Goal: Transaction & Acquisition: Obtain resource

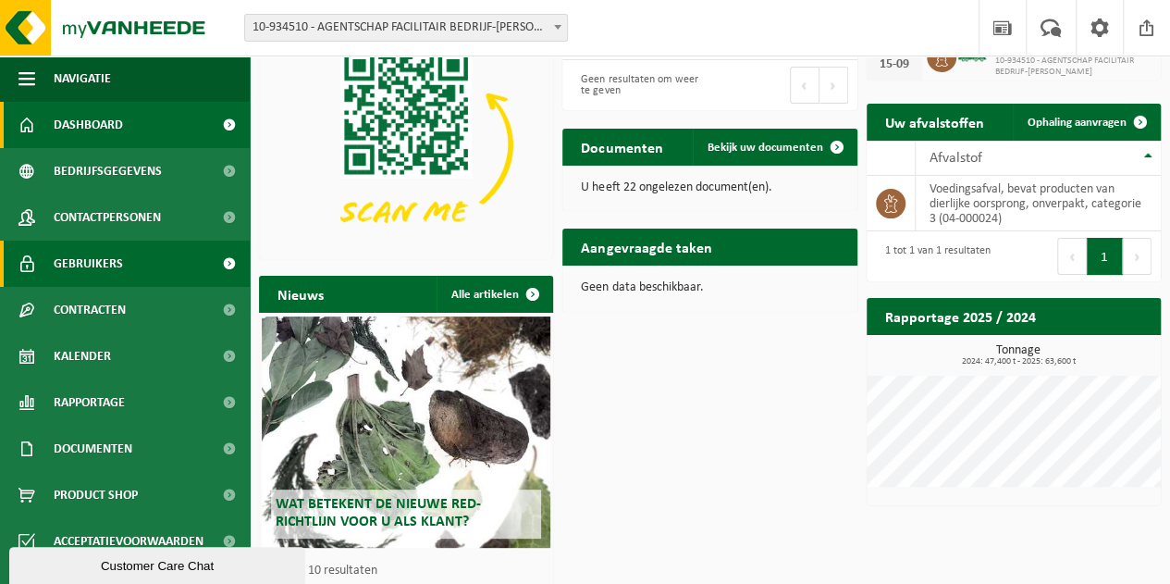
scroll to position [92, 0]
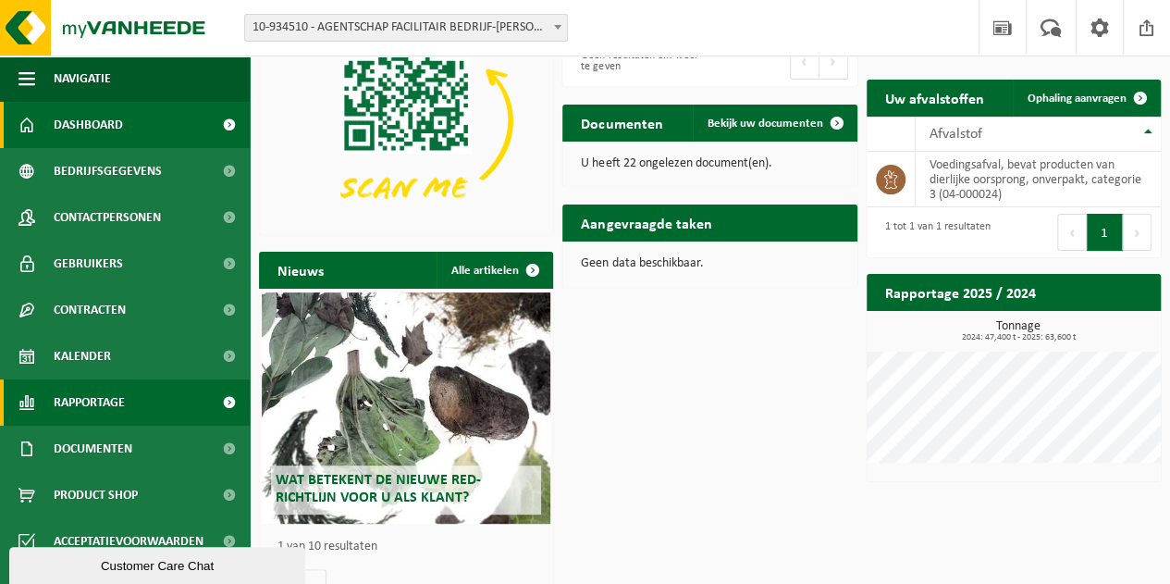
click at [100, 402] on span "Rapportage" at bounding box center [89, 402] width 71 height 46
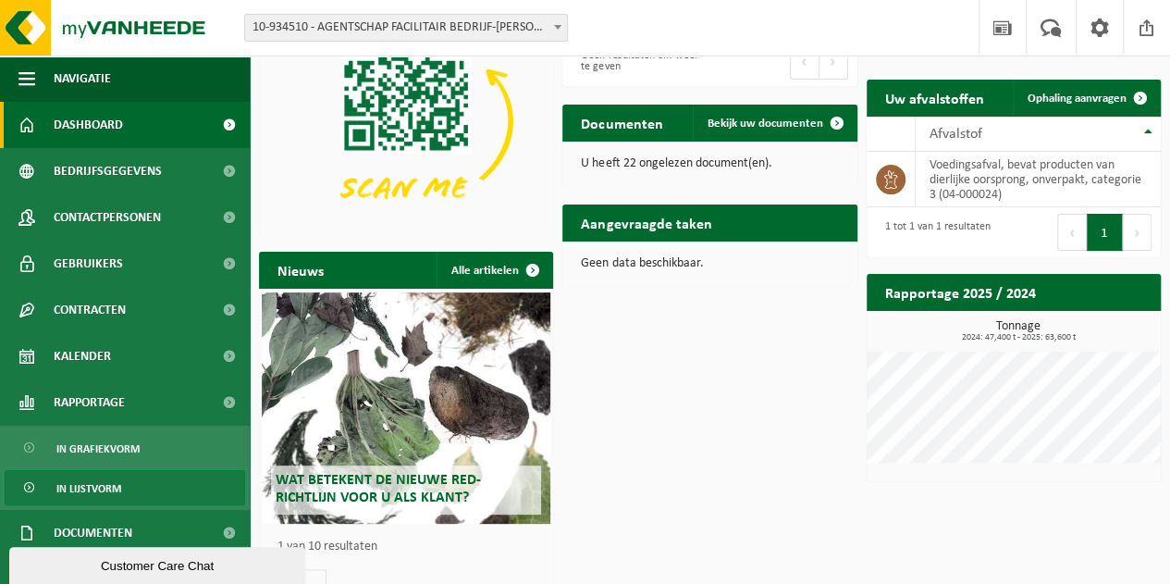
click at [106, 473] on span "In lijstvorm" at bounding box center [88, 488] width 65 height 35
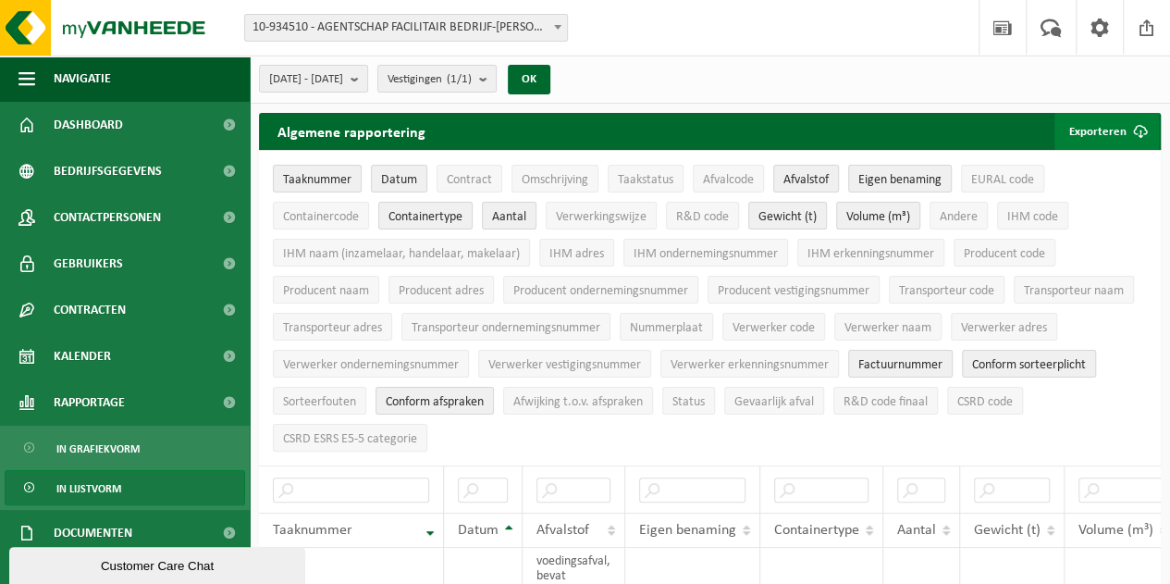
click at [1139, 122] on span "submit" at bounding box center [1140, 131] width 37 height 37
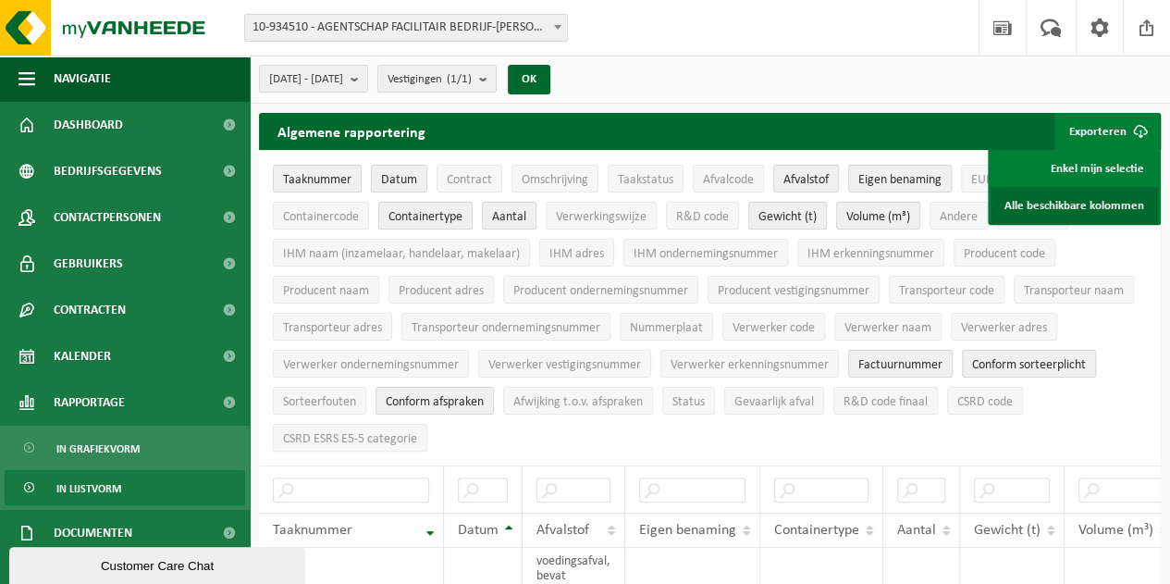
click at [1113, 204] on link "Alle beschikbare kolommen" at bounding box center [1073, 205] width 167 height 37
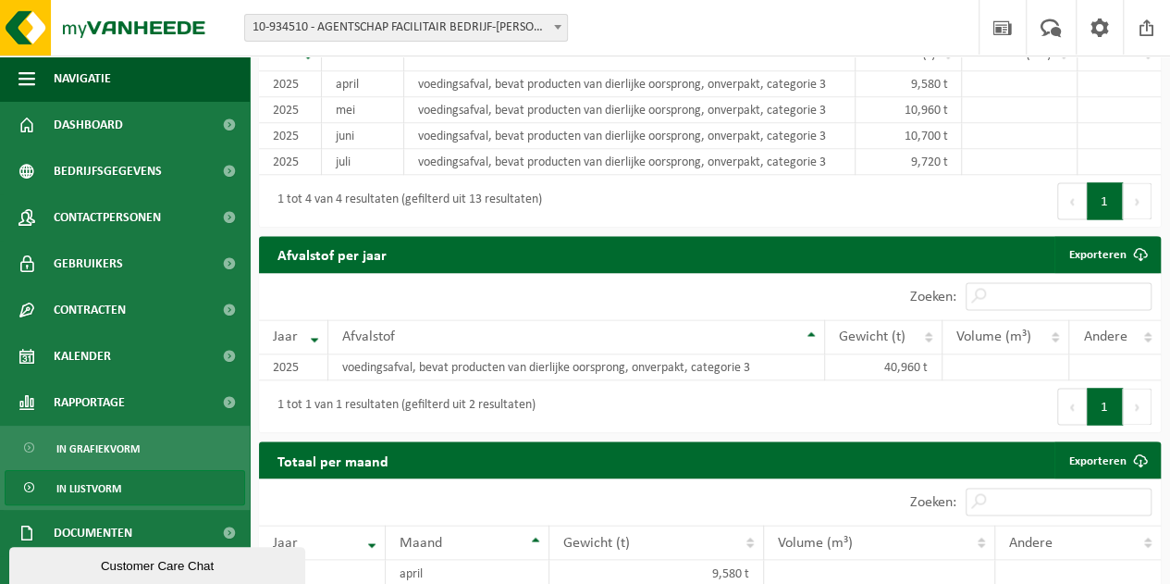
scroll to position [1299, 0]
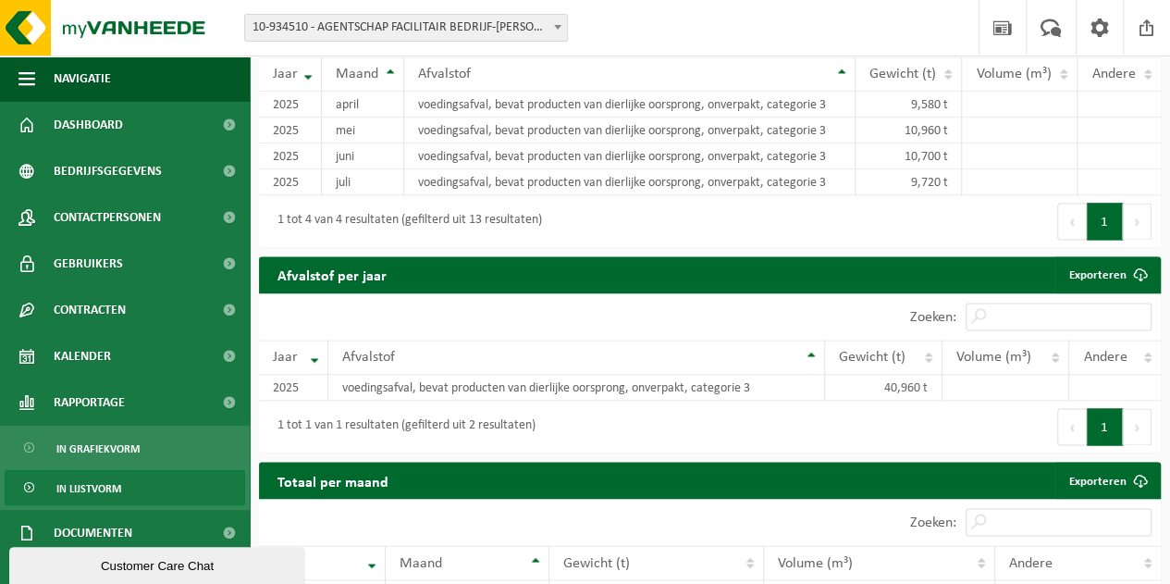
click at [1137, 423] on button "Volgende" at bounding box center [1137, 426] width 29 height 37
click at [1137, 221] on button "Volgende" at bounding box center [1137, 221] width 29 height 37
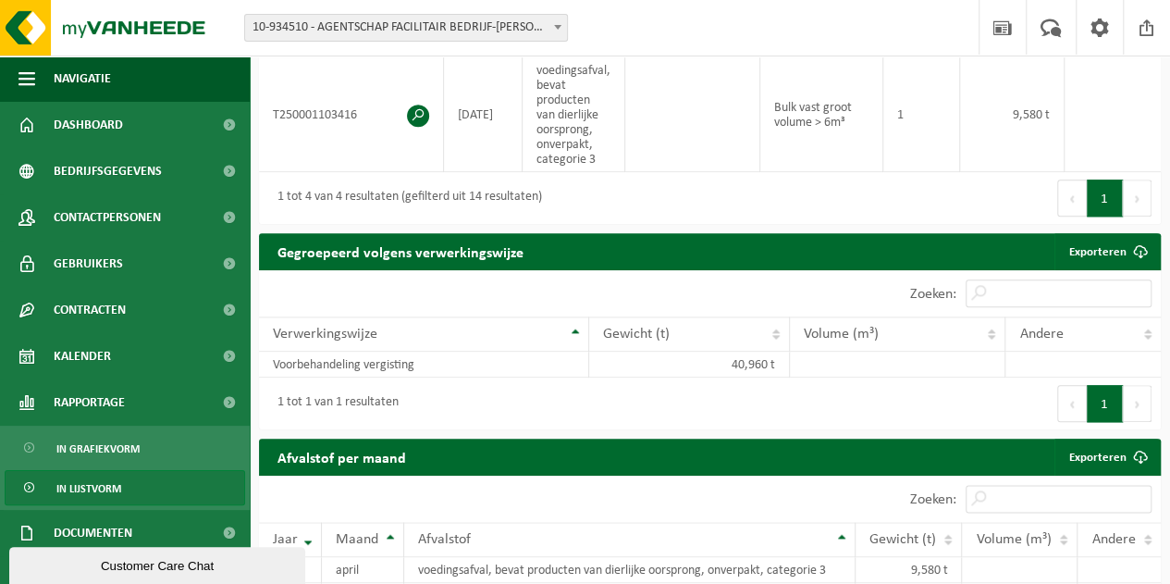
scroll to position [652, 0]
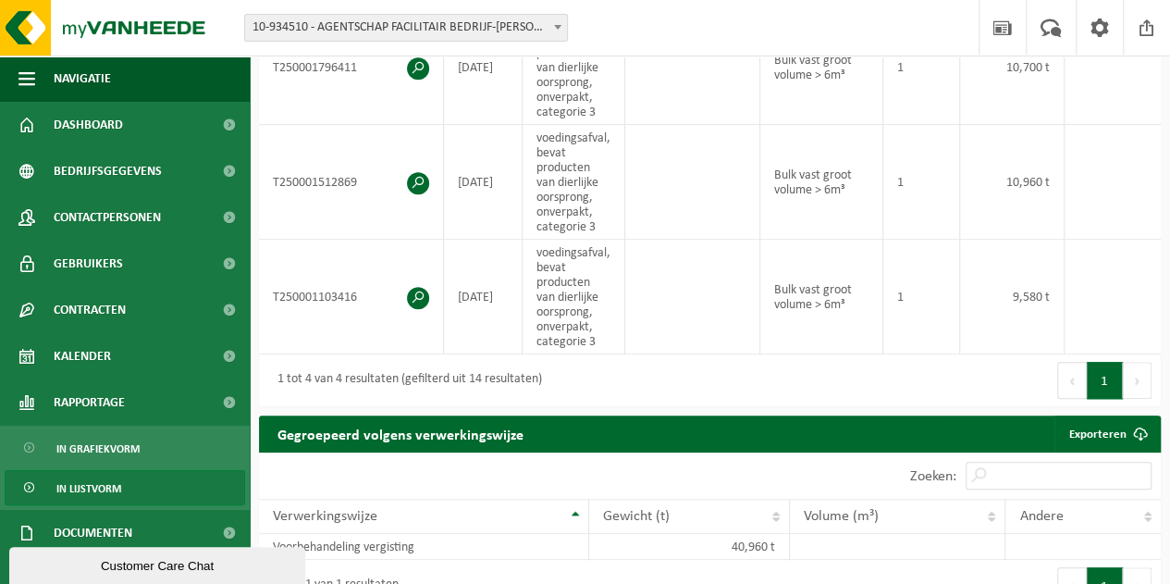
click at [1127, 383] on button "Volgende" at bounding box center [1137, 380] width 29 height 37
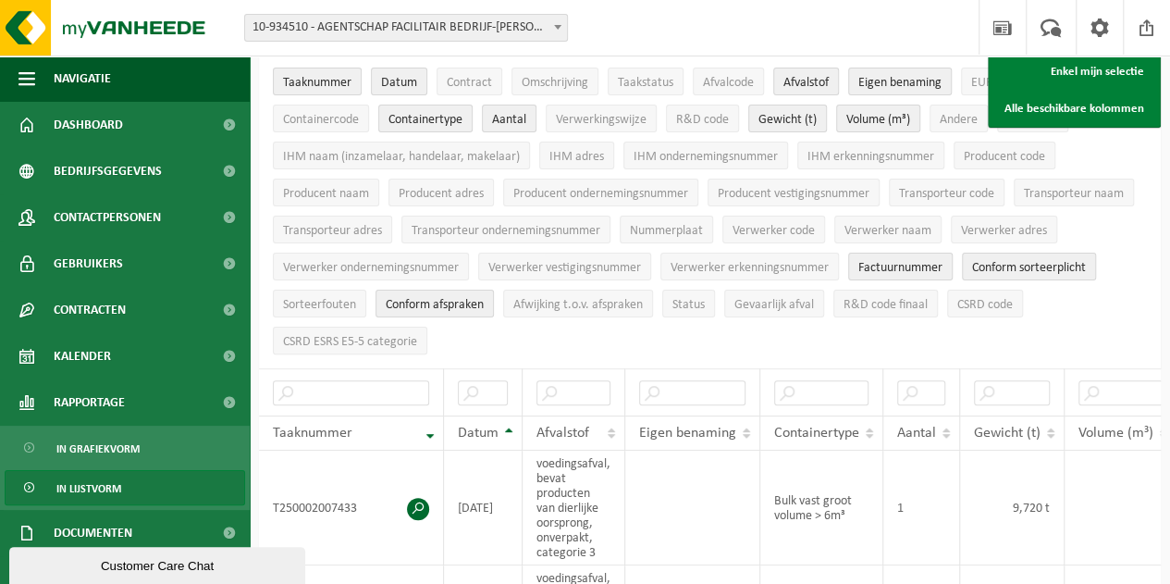
scroll to position [0, 0]
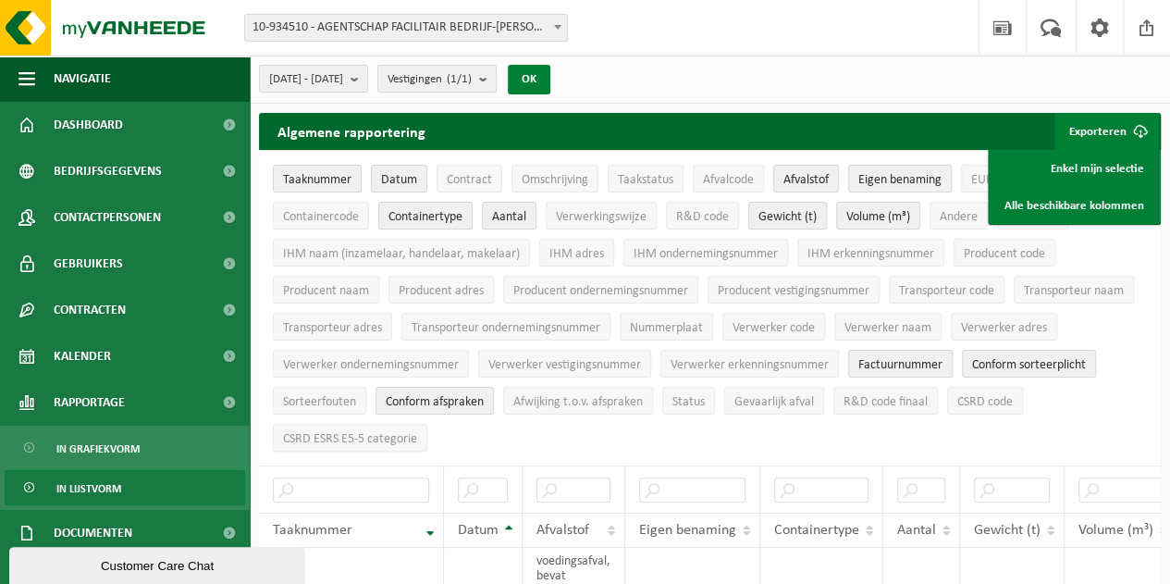
click at [550, 79] on button "OK" at bounding box center [529, 80] width 43 height 30
click at [343, 80] on span "2025-04-01 - 2025-09-08" at bounding box center [306, 80] width 74 height 28
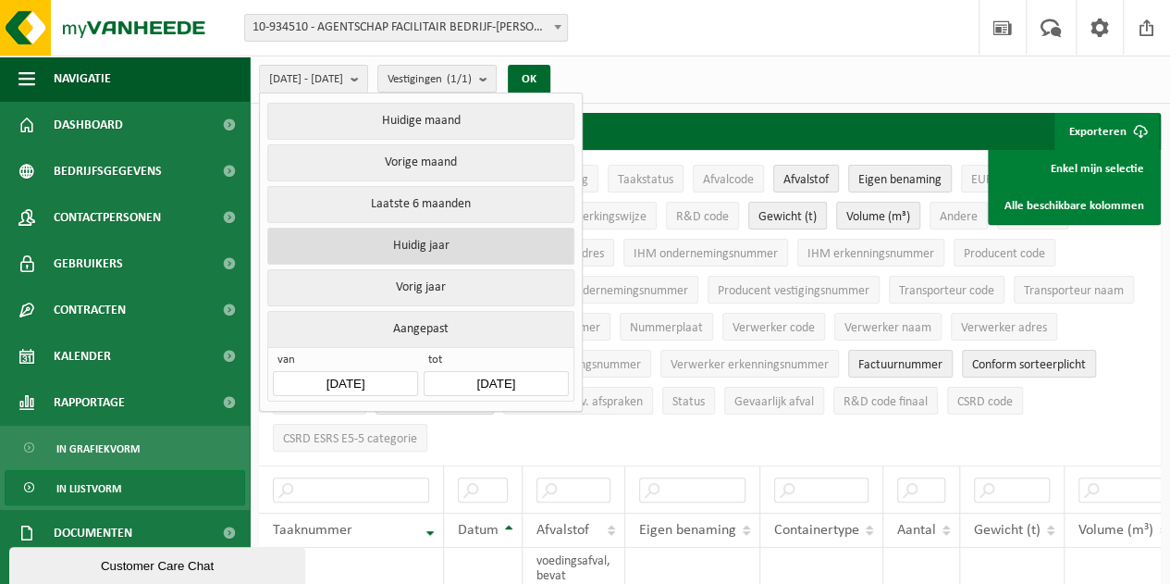
click at [422, 235] on button "Huidig jaar" at bounding box center [420, 245] width 306 height 37
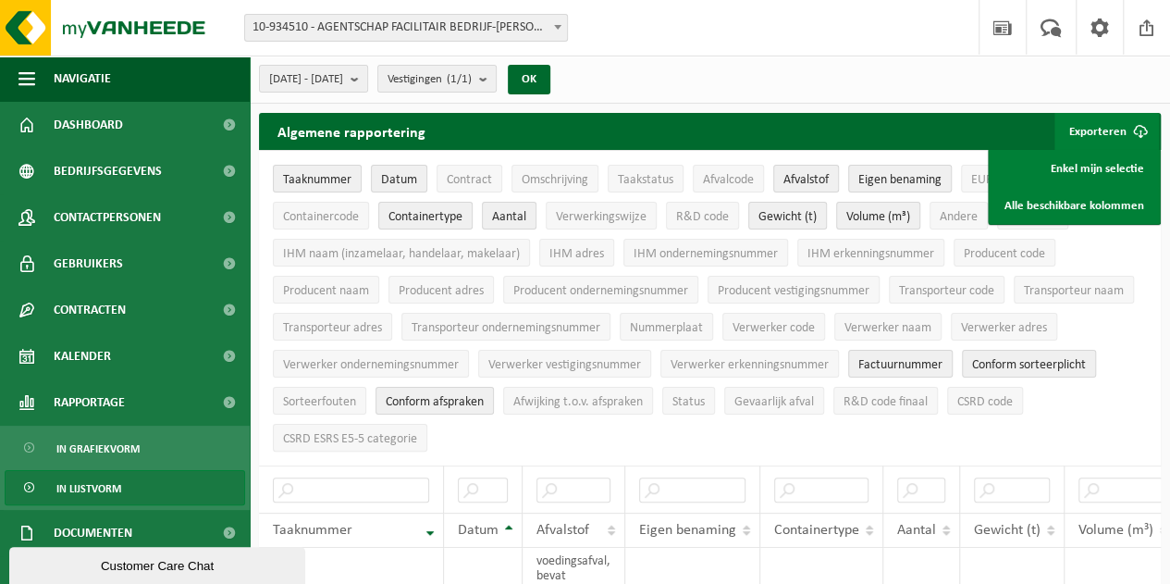
click at [551, 73] on div "2025-01-01 - 2025-09-08 Huidige maand Vorige maand Laatste 6 maanden Huidig jaa…" at bounding box center [410, 79] width 321 height 40
click at [550, 79] on button "OK" at bounding box center [529, 80] width 43 height 30
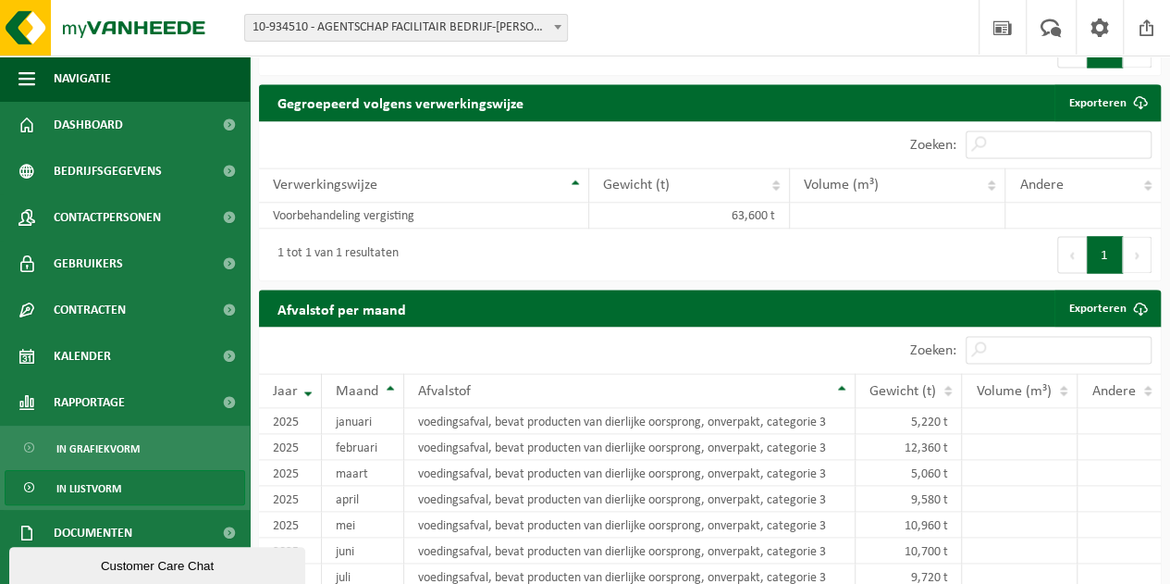
scroll to position [1572, 0]
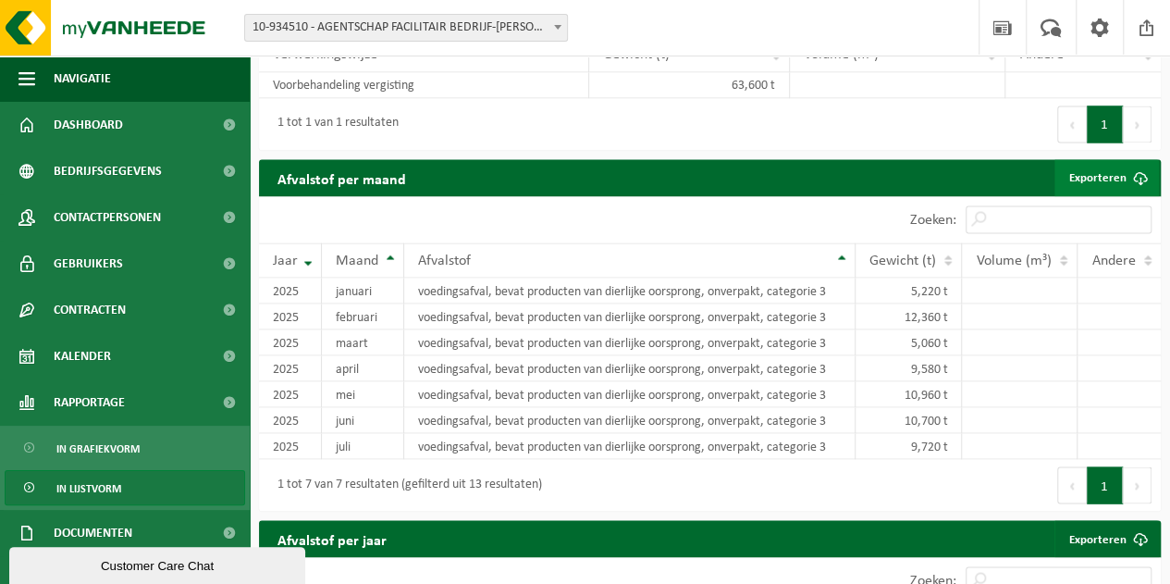
click at [1118, 186] on link "Exporteren" at bounding box center [1106, 177] width 105 height 37
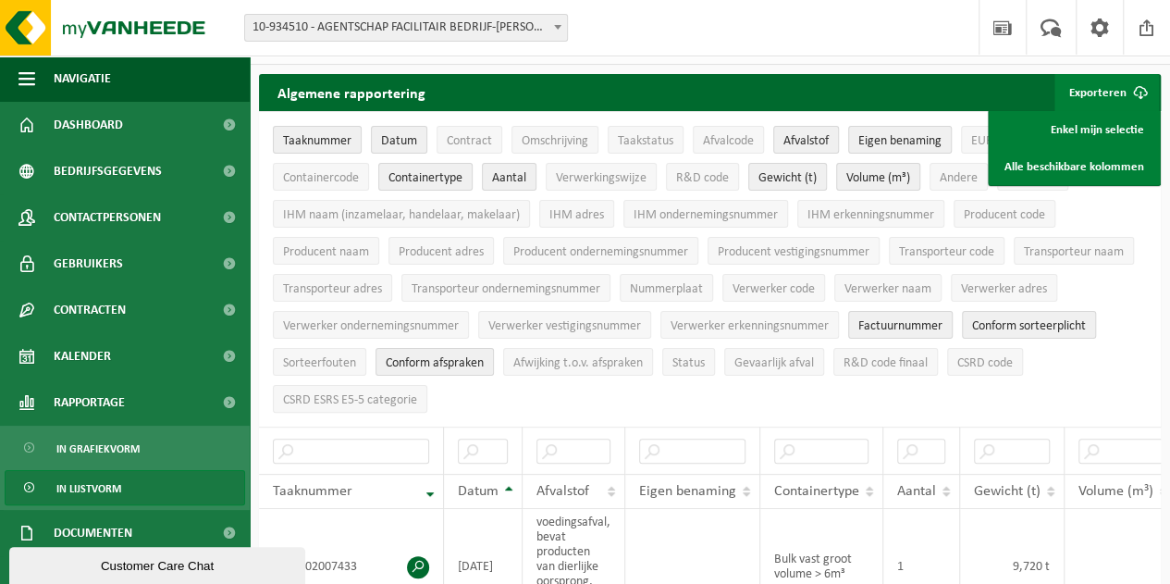
scroll to position [0, 0]
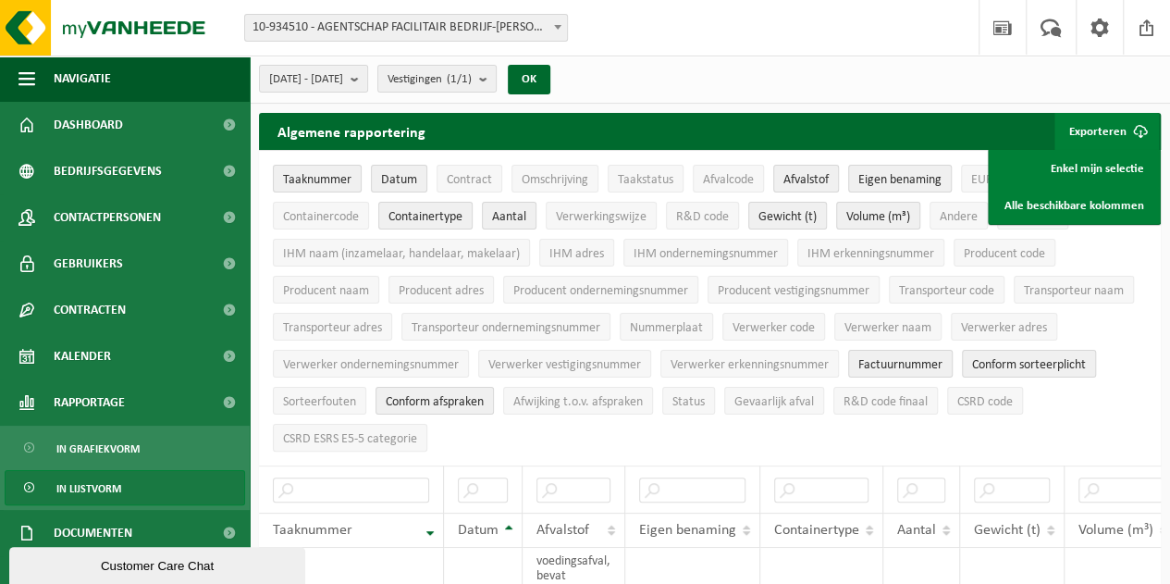
click at [1089, 133] on button "Exporteren" at bounding box center [1106, 131] width 105 height 37
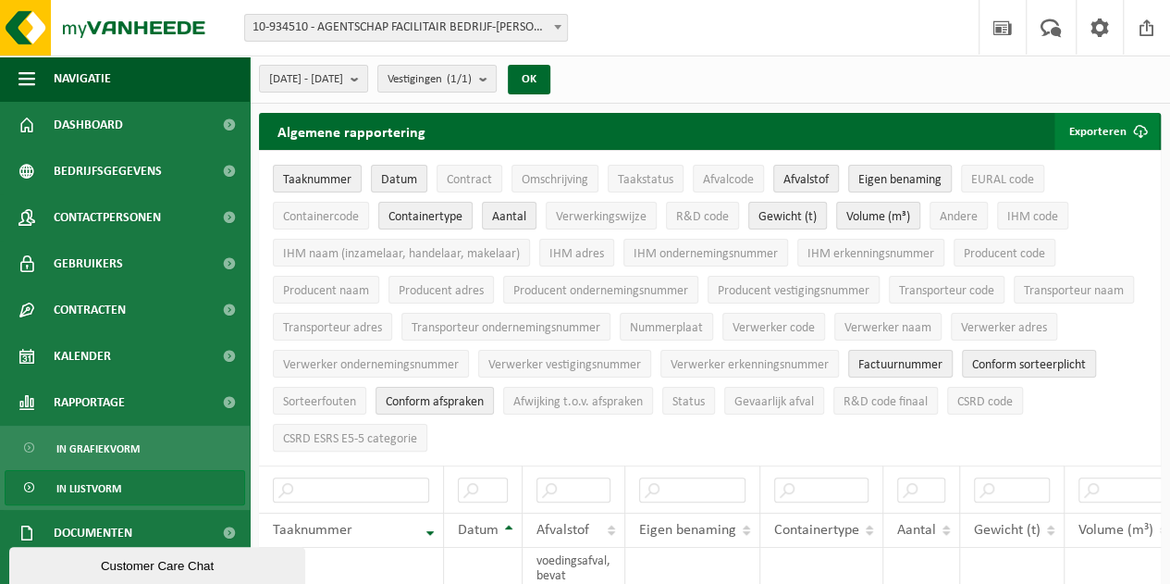
click at [1089, 133] on button "Exporteren" at bounding box center [1106, 131] width 105 height 37
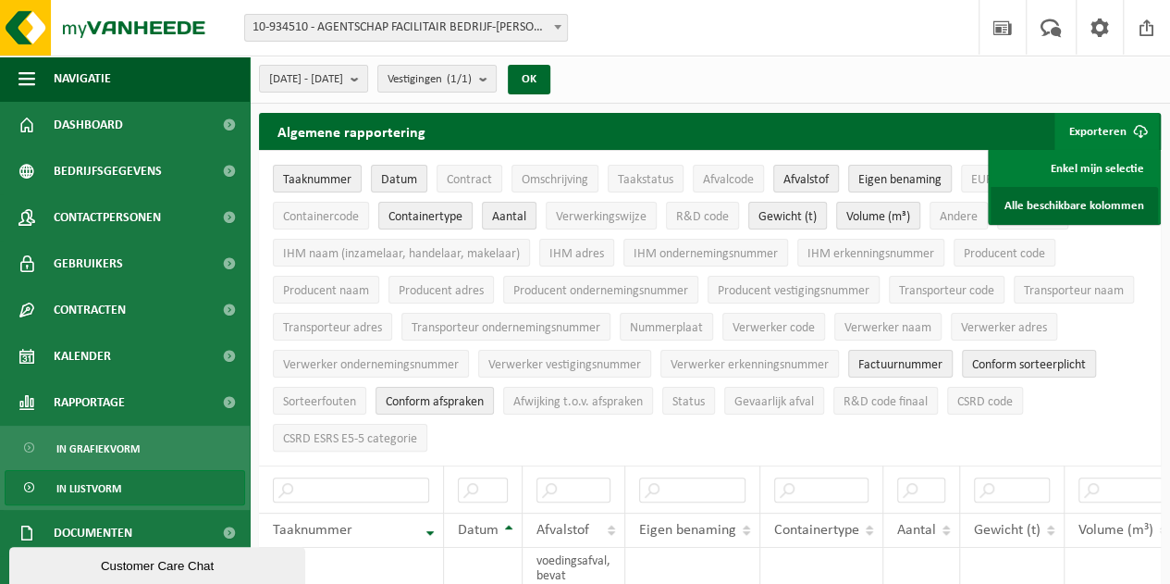
click at [1079, 203] on link "Alle beschikbare kolommen" at bounding box center [1073, 205] width 167 height 37
click at [343, 73] on span "2025-01-01 - 2025-09-08" at bounding box center [306, 80] width 74 height 28
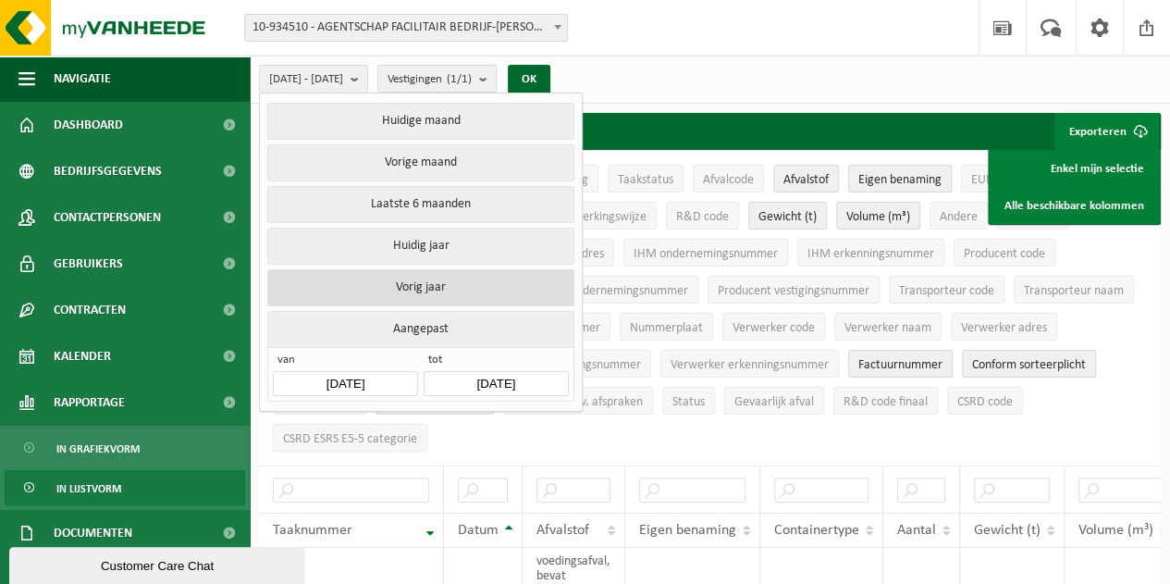
click at [411, 278] on button "Vorig jaar" at bounding box center [420, 287] width 306 height 37
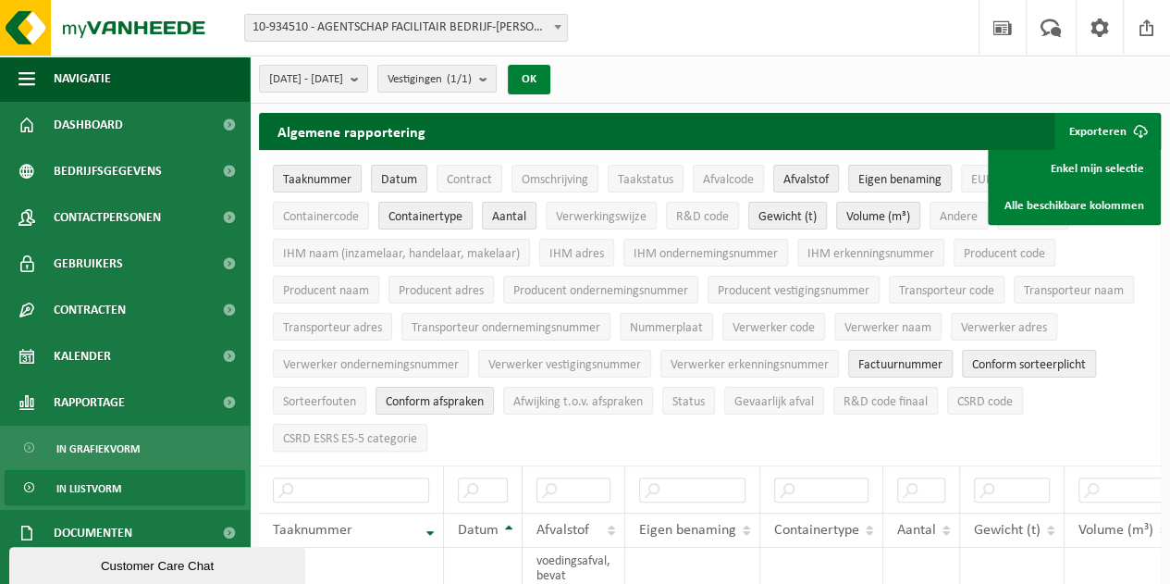
click at [550, 73] on button "OK" at bounding box center [529, 80] width 43 height 30
click at [1099, 171] on link "Enkel mijn selectie" at bounding box center [1073, 168] width 167 height 37
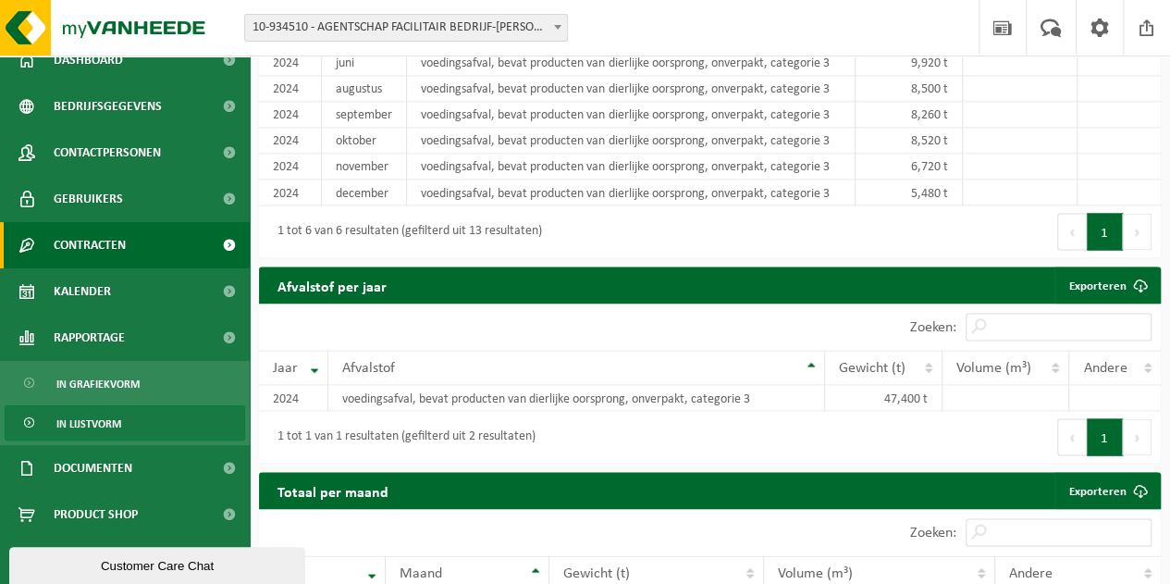
scroll to position [1599, 0]
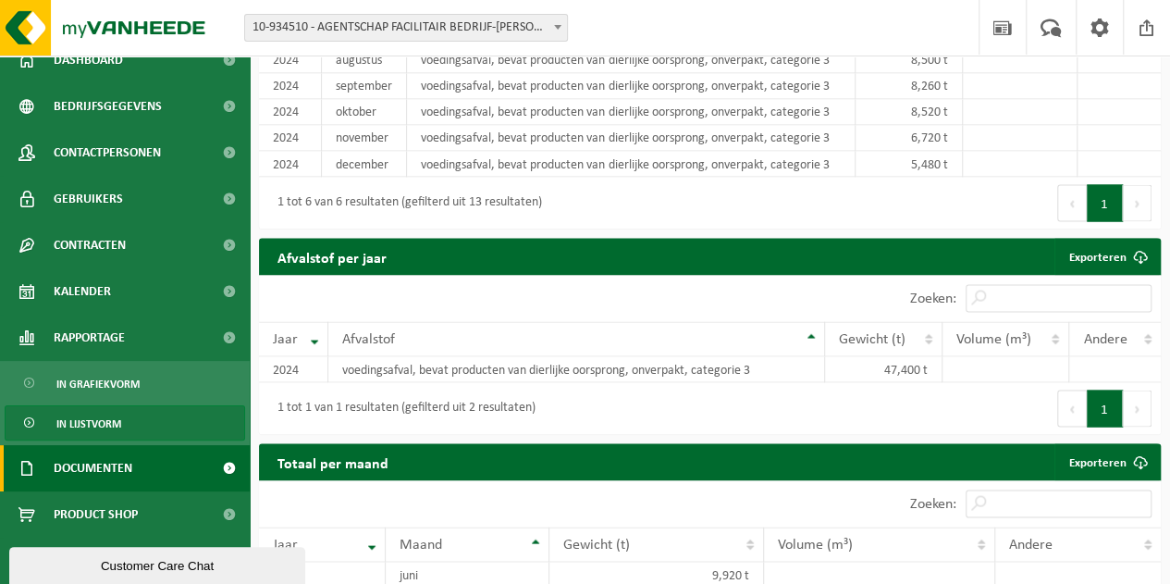
click at [94, 463] on span "Documenten" at bounding box center [93, 468] width 79 height 46
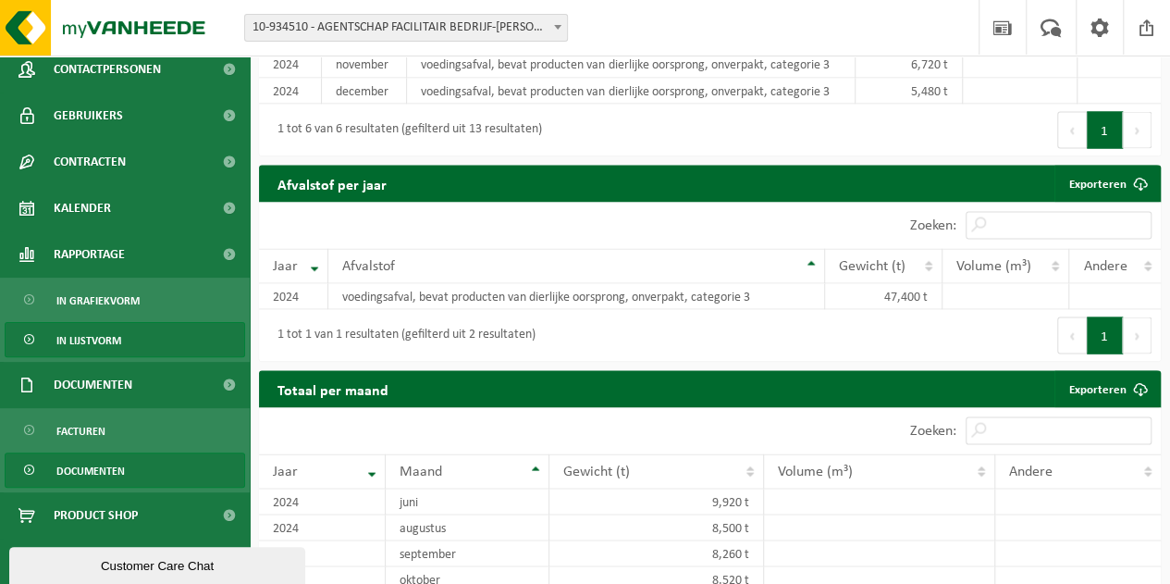
scroll to position [1784, 0]
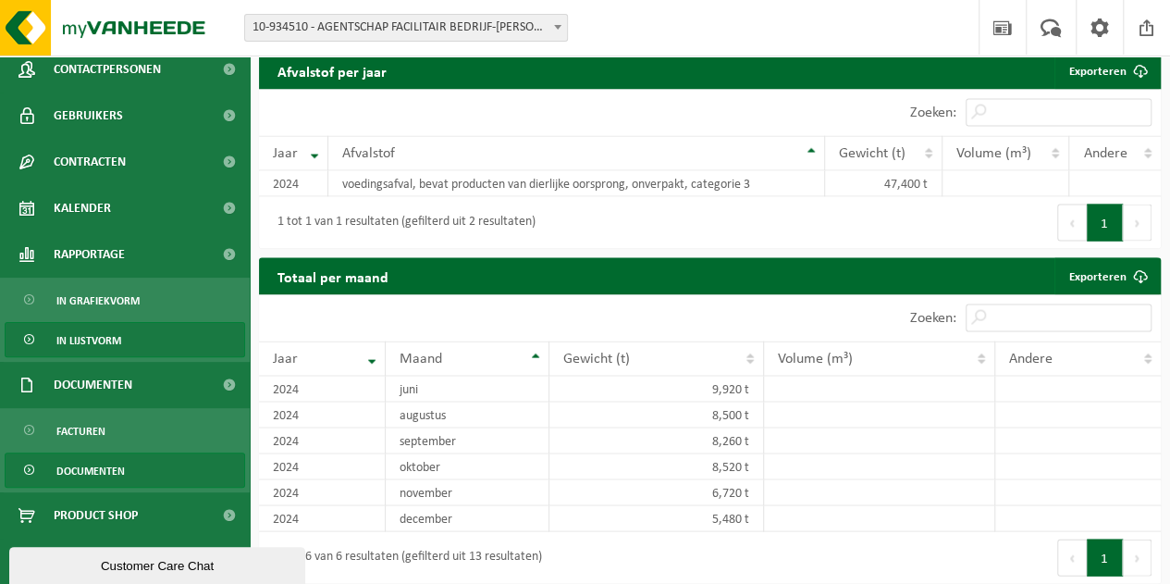
click at [105, 458] on span "Documenten" at bounding box center [90, 470] width 68 height 35
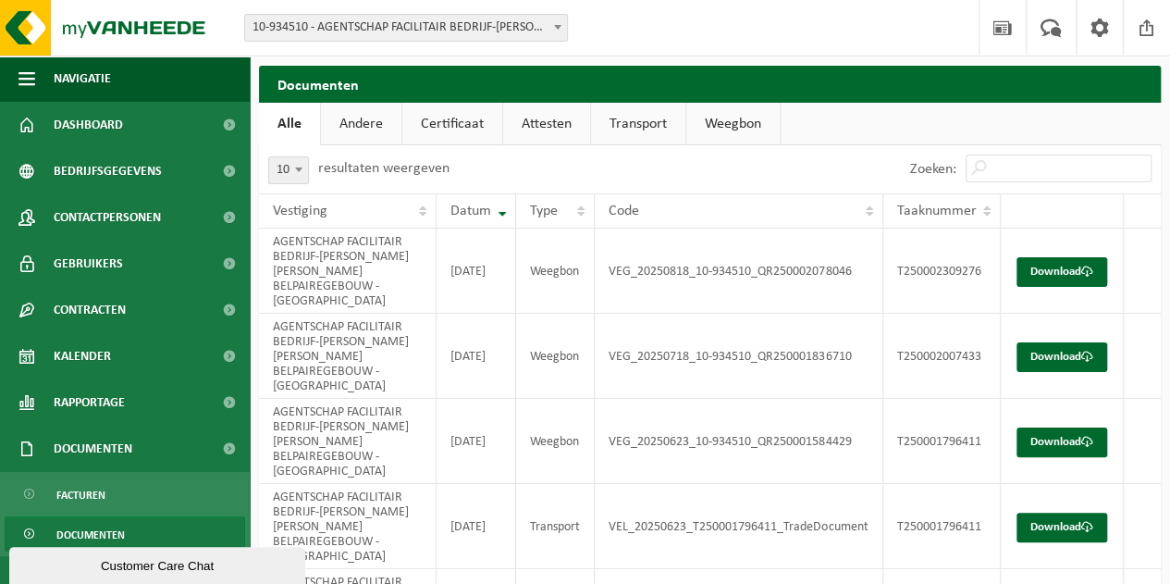
click at [559, 129] on link "Attesten" at bounding box center [546, 124] width 87 height 43
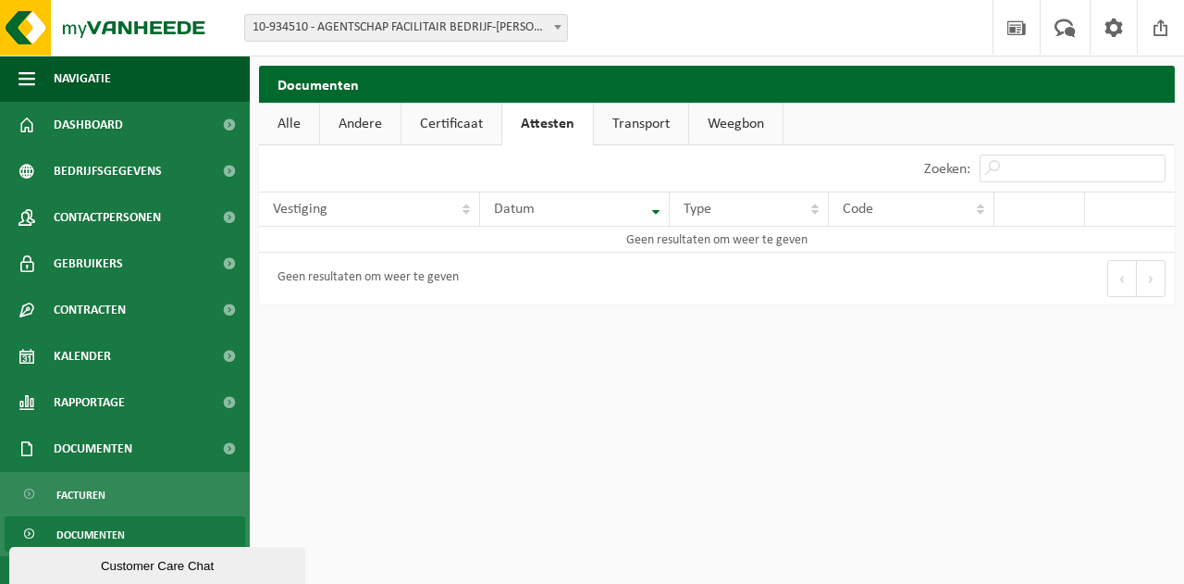
click at [348, 119] on link "Andere" at bounding box center [360, 124] width 80 height 43
click at [451, 119] on link "Certificaat" at bounding box center [454, 124] width 100 height 43
click at [646, 132] on link "Transport" at bounding box center [638, 124] width 94 height 43
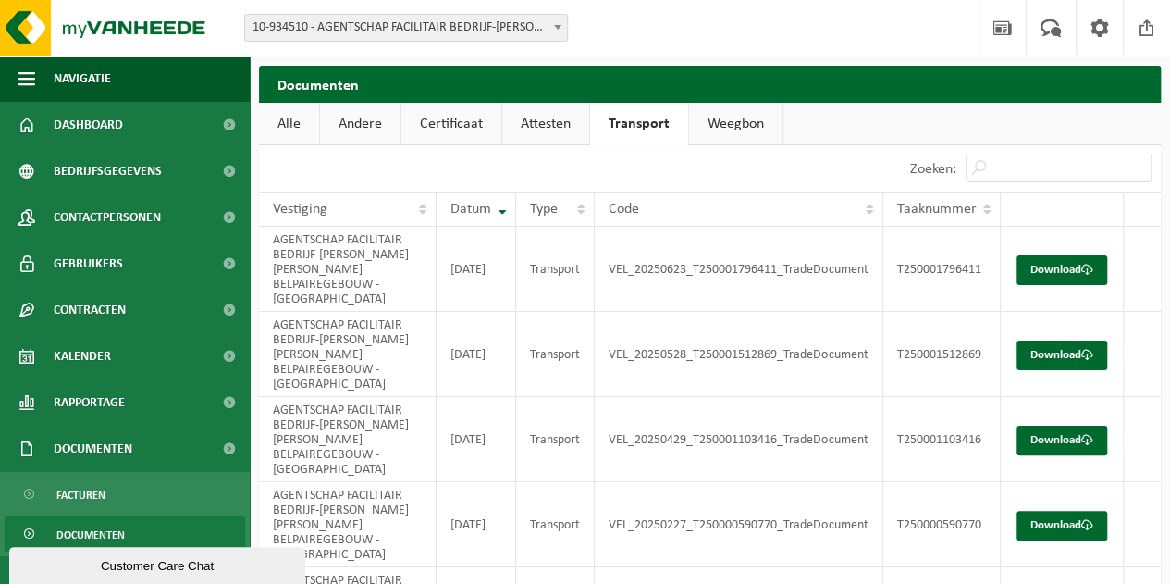
click at [752, 122] on link "Weegbon" at bounding box center [735, 124] width 93 height 43
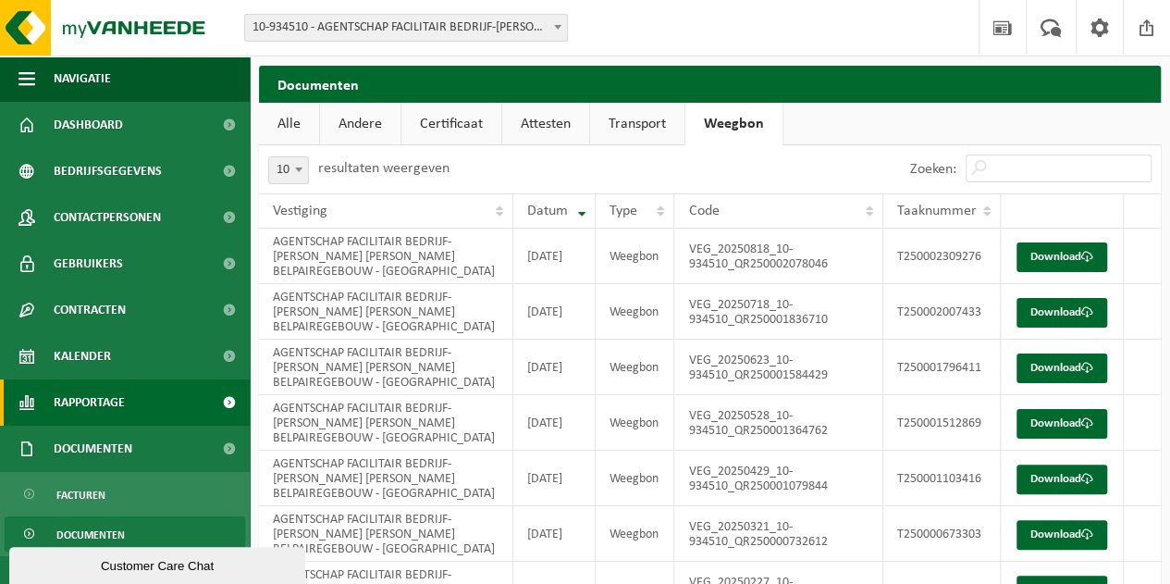
click at [107, 399] on span "Rapportage" at bounding box center [89, 402] width 71 height 46
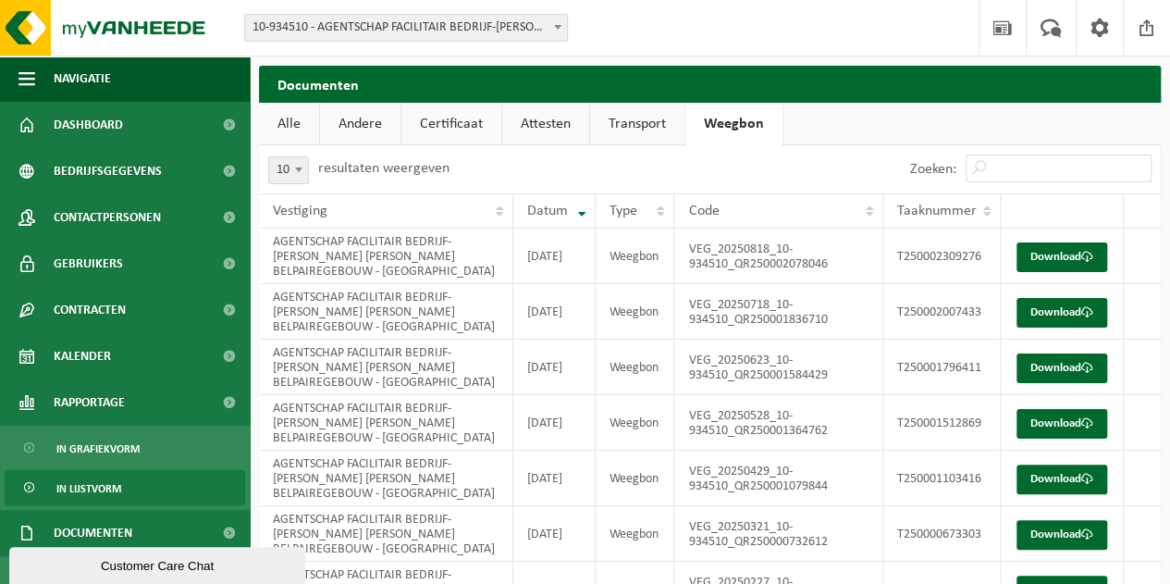
click at [108, 488] on span "In lijstvorm" at bounding box center [88, 488] width 65 height 35
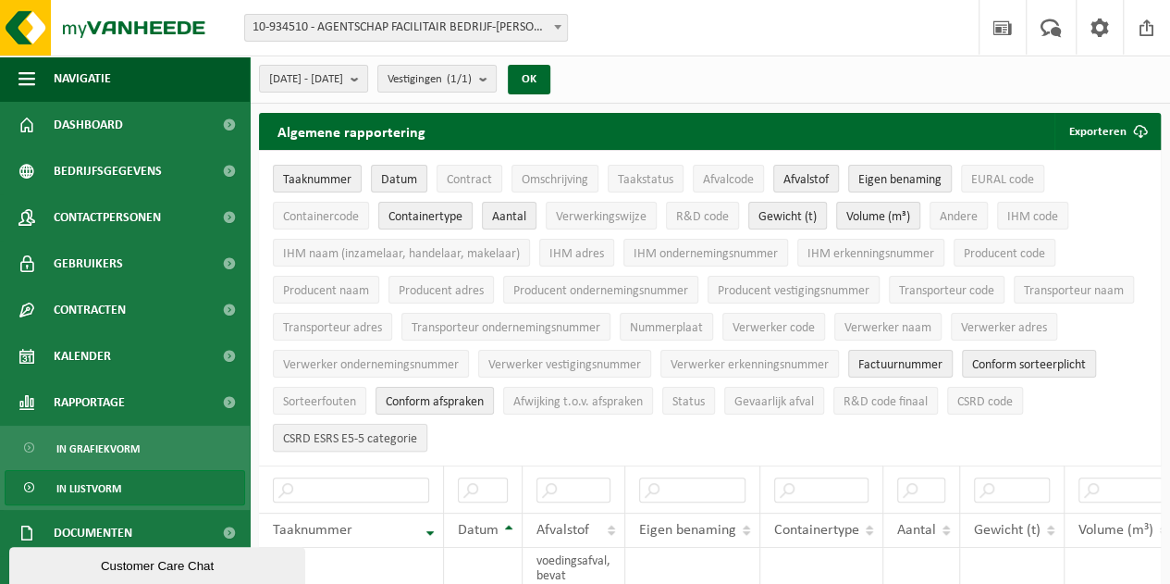
click at [340, 432] on span "CSRD ESRS E5-5 categorie" at bounding box center [350, 439] width 134 height 14
click at [368, 434] on span "CSRD ESRS E5-5 categorie" at bounding box center [350, 439] width 134 height 14
click at [593, 175] on button "Omschrijving" at bounding box center [554, 179] width 87 height 28
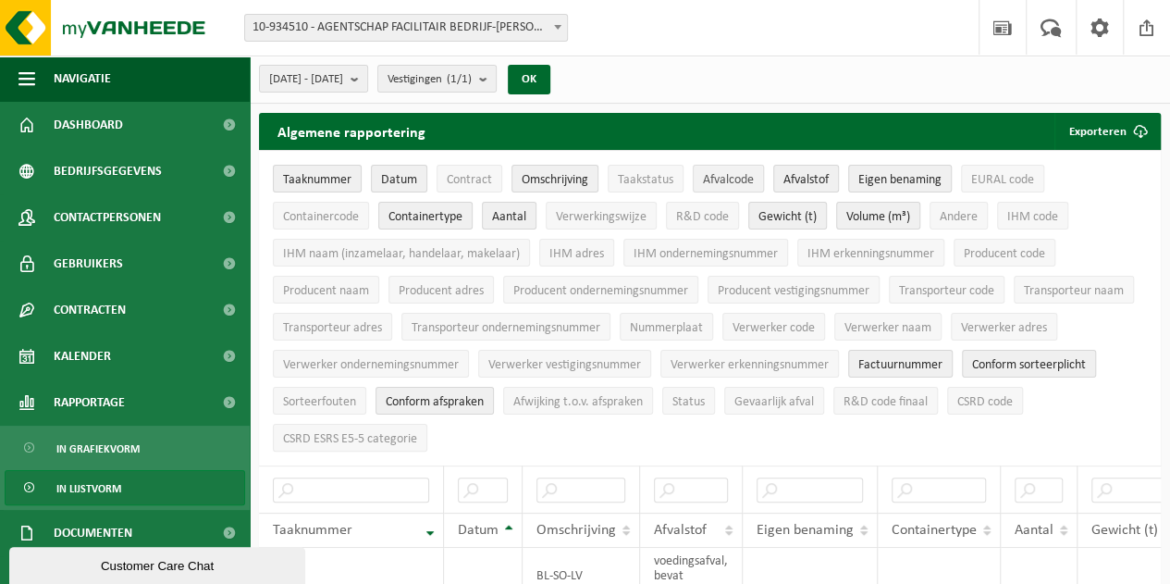
click at [756, 174] on button "Afvalcode" at bounding box center [728, 179] width 71 height 28
click at [986, 173] on span "EURAL code" at bounding box center [1002, 180] width 63 height 14
click at [622, 219] on span "Verwerkingswijze" at bounding box center [601, 217] width 91 height 14
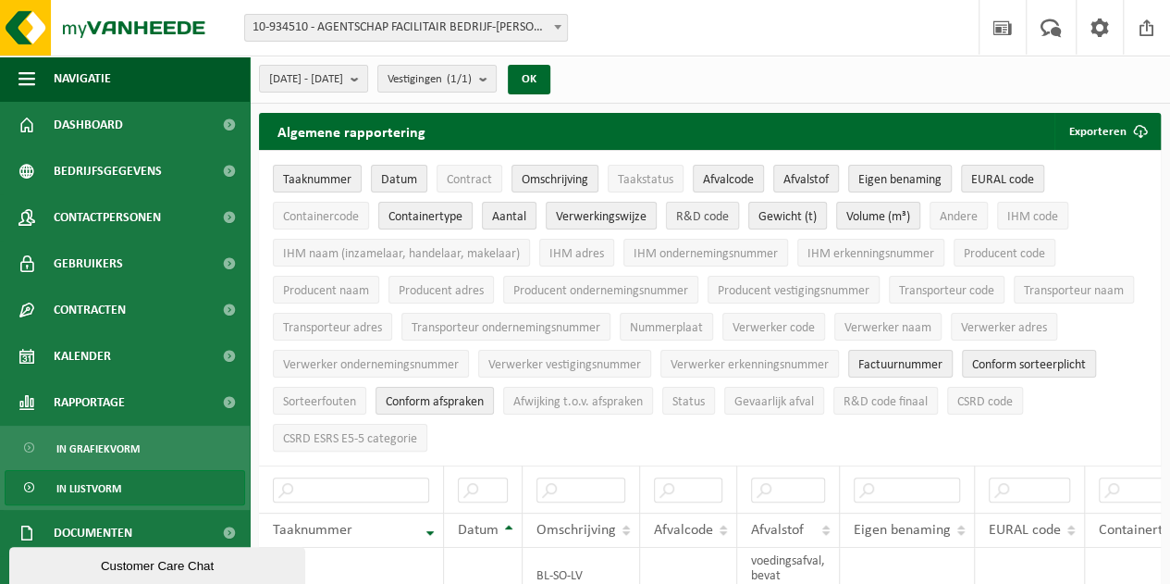
click at [701, 217] on span "R&D code" at bounding box center [702, 217] width 53 height 14
click at [1054, 215] on span "IHM code" at bounding box center [1032, 217] width 51 height 14
click at [461, 247] on span "IHM naam (inzamelaar, handelaar, makelaar)" at bounding box center [401, 254] width 237 height 14
click at [570, 247] on span "IHM adres" at bounding box center [576, 254] width 55 height 14
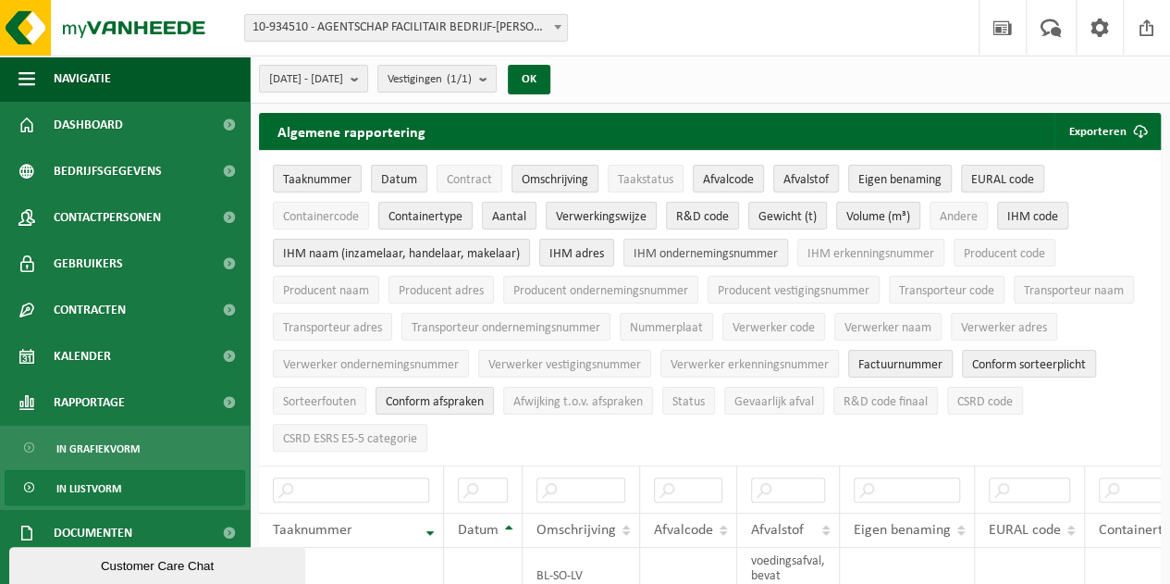
click at [671, 247] on span "IHM ondernemingsnummer" at bounding box center [705, 254] width 144 height 14
click at [888, 249] on span "IHM erkenningsnummer" at bounding box center [870, 254] width 127 height 14
click at [1002, 249] on span "Producent code" at bounding box center [1004, 254] width 81 height 14
click at [302, 288] on span "Producent naam" at bounding box center [326, 291] width 86 height 14
click at [424, 288] on span "Producent adres" at bounding box center [441, 291] width 85 height 14
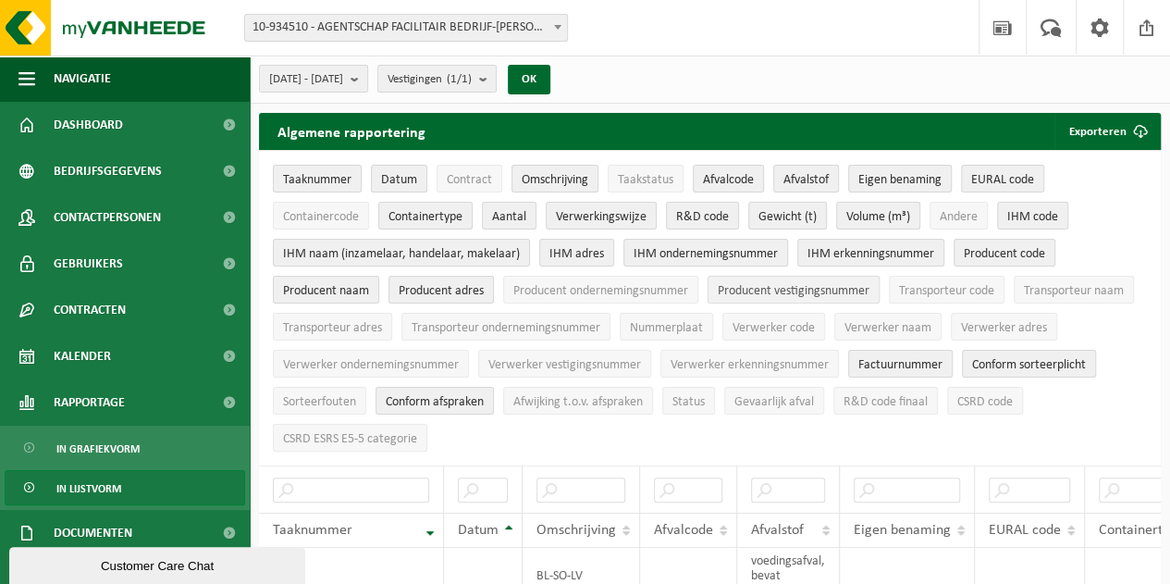
drag, startPoint x: 623, startPoint y: 288, endPoint x: 759, endPoint y: 288, distance: 135.9
click at [626, 288] on span "Producent ondernemingsnummer" at bounding box center [600, 291] width 175 height 14
click at [760, 288] on span "Producent vestigingsnummer" at bounding box center [794, 291] width 152 height 14
click at [936, 288] on span "Transporteur code" at bounding box center [946, 291] width 95 height 14
drag, startPoint x: 1043, startPoint y: 323, endPoint x: 921, endPoint y: 328, distance: 122.2
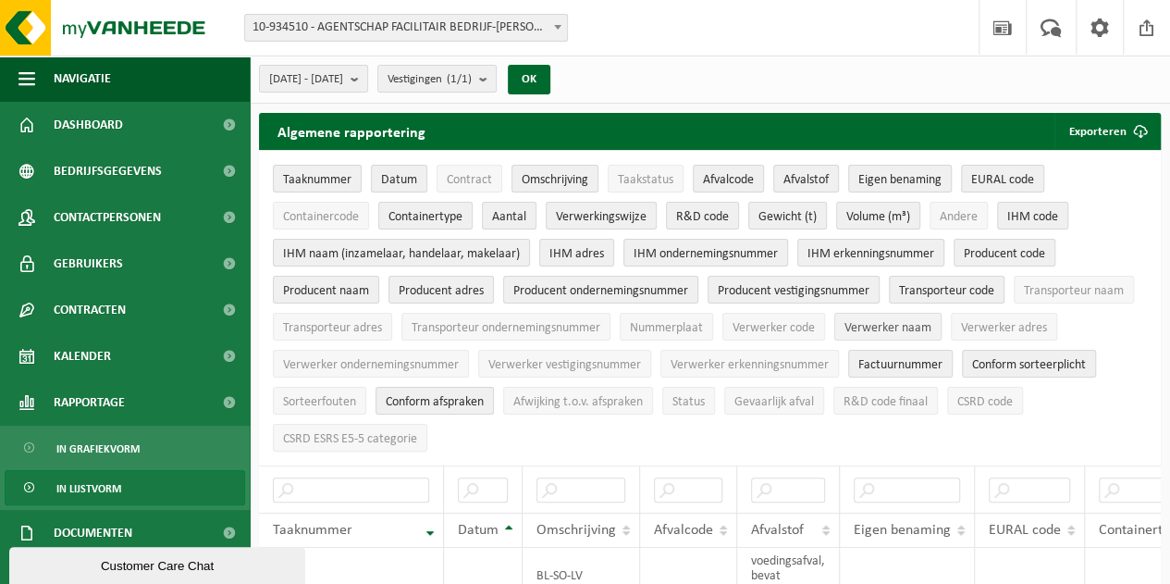
click at [1041, 323] on span "Verwerker adres" at bounding box center [1004, 328] width 86 height 14
click at [910, 330] on button "Verwerker naam" at bounding box center [887, 327] width 107 height 28
click at [763, 326] on span "Verwerker code" at bounding box center [773, 328] width 82 height 14
click at [584, 358] on span "Verwerker vestigingsnummer" at bounding box center [564, 365] width 153 height 14
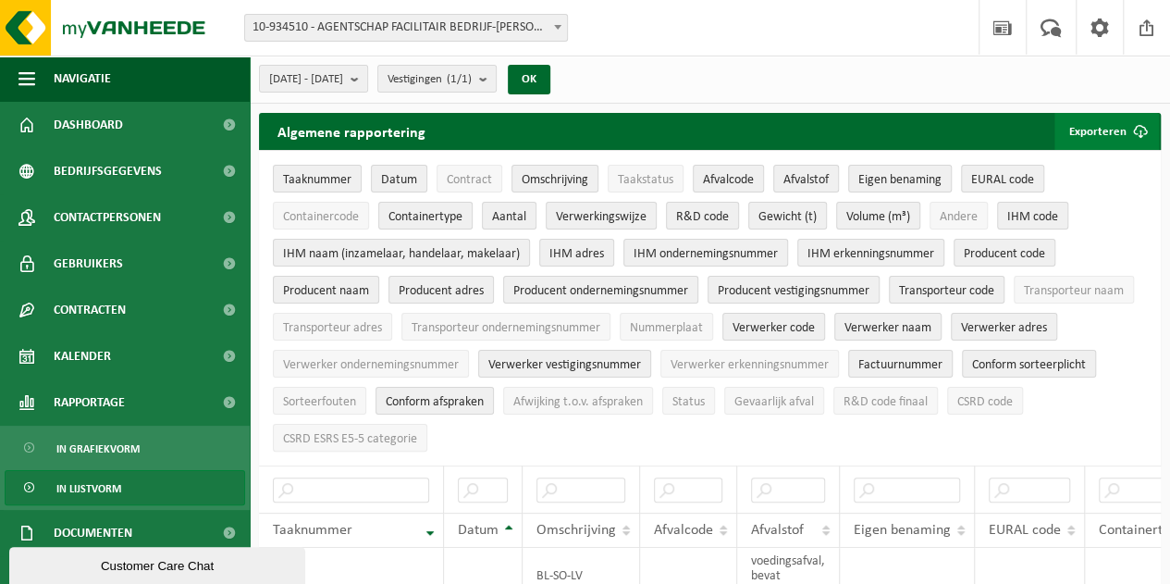
click at [1108, 134] on button "Exporteren" at bounding box center [1106, 131] width 105 height 37
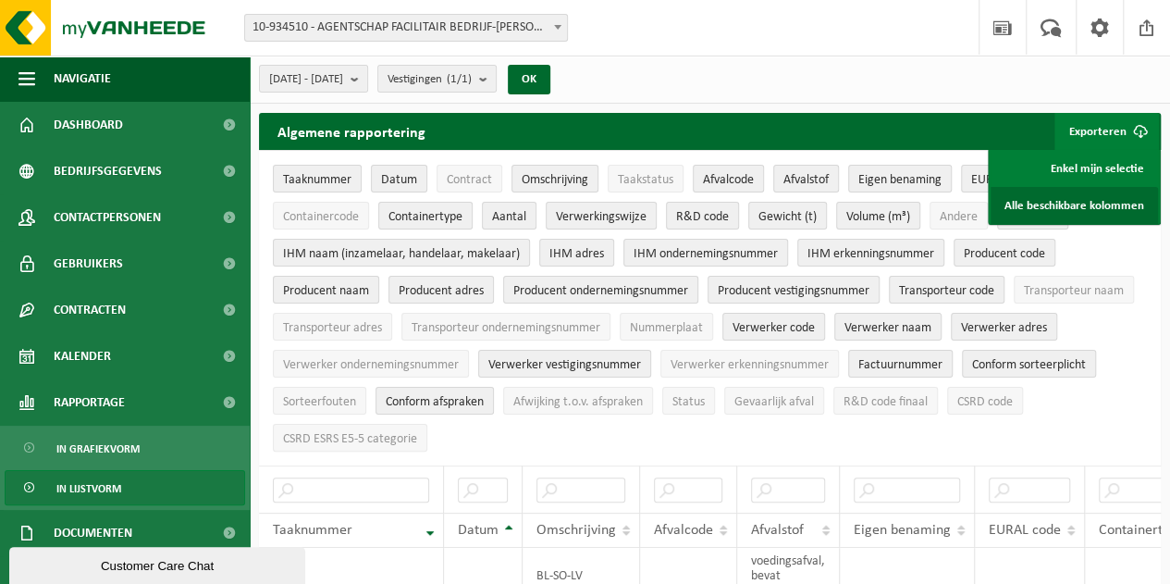
click at [1063, 201] on link "Alle beschikbare kolommen" at bounding box center [1073, 205] width 167 height 37
click at [326, 75] on span "2024-01-01 - 2024-12-31" at bounding box center [306, 80] width 74 height 28
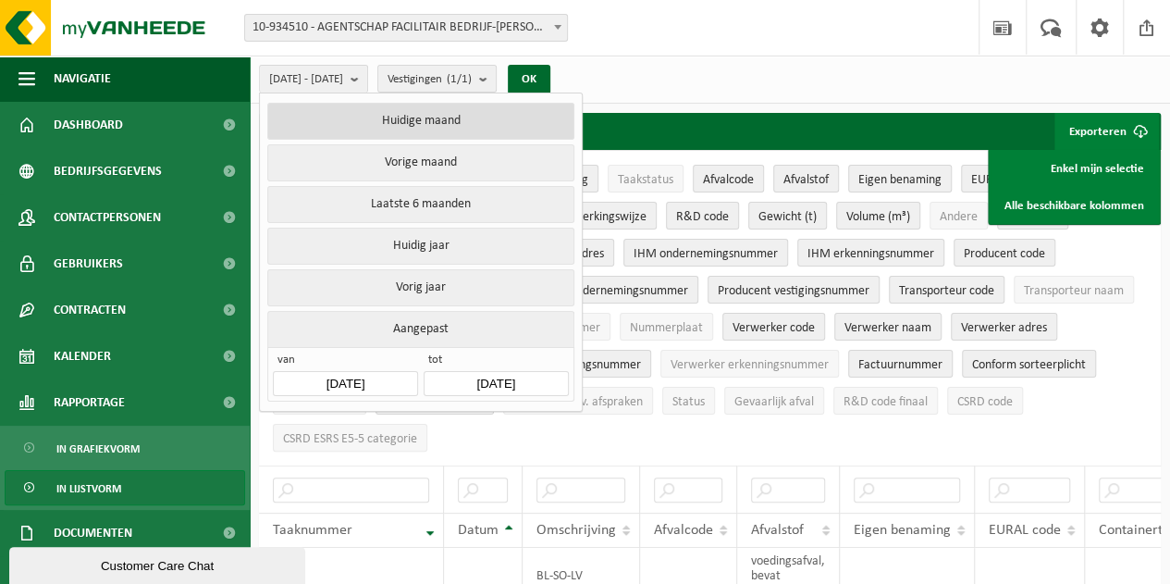
click at [444, 119] on button "Huidige maand" at bounding box center [420, 121] width 306 height 37
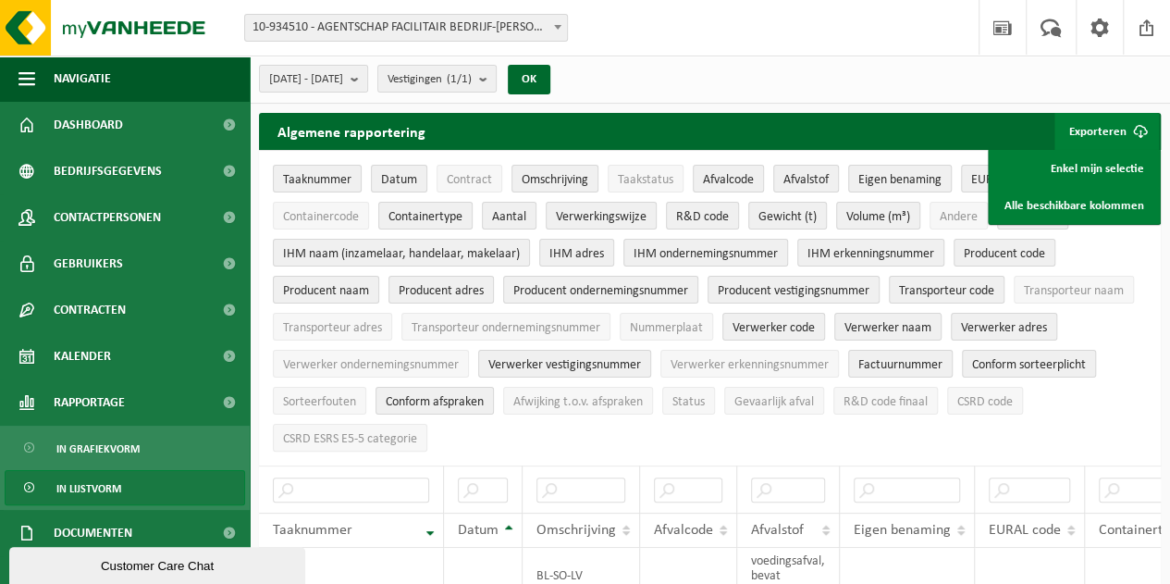
click at [344, 57] on div "2025-09-01 - 2025-09-08 Huidige maand Vorige maand Laatste 6 maanden Huidig jaa…" at bounding box center [710, 79] width 920 height 48
click at [343, 80] on span "2025-09-01 - 2025-09-08" at bounding box center [306, 80] width 74 height 28
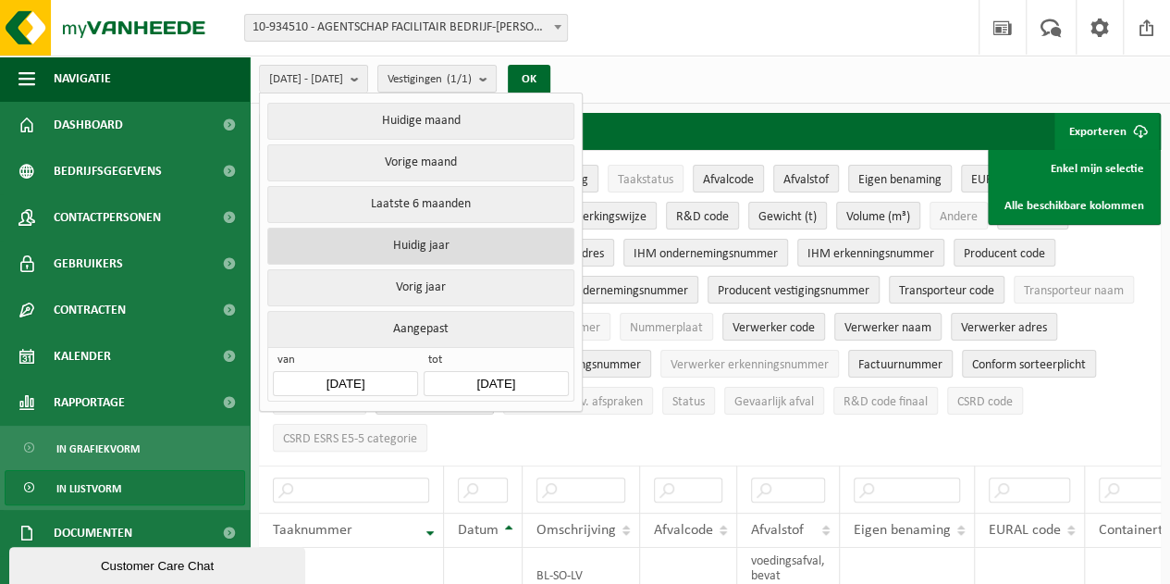
click at [424, 247] on button "Huidig jaar" at bounding box center [420, 245] width 306 height 37
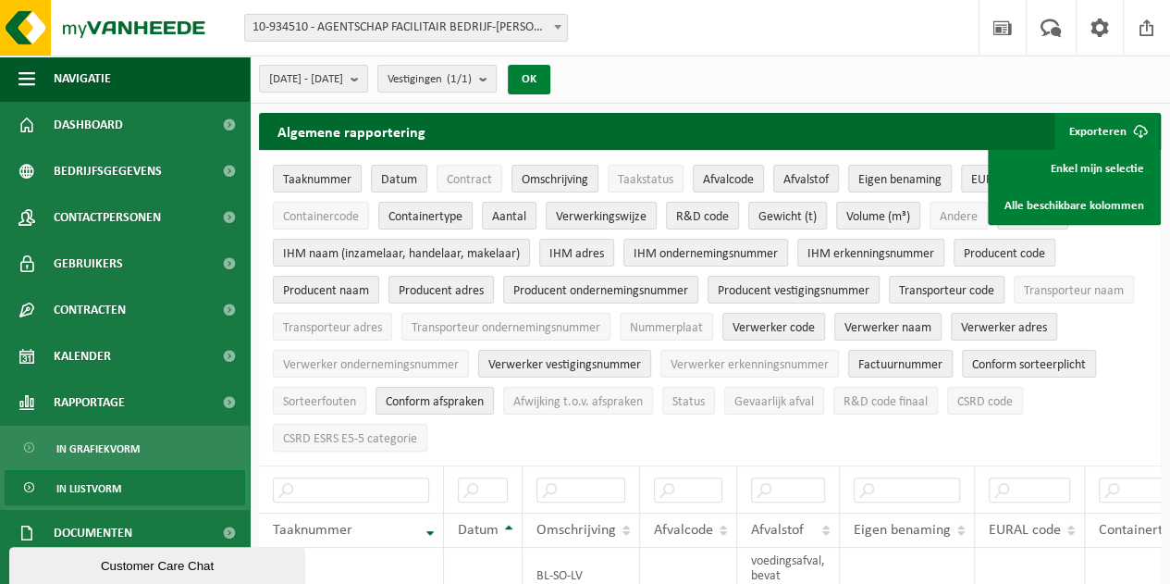
click at [550, 70] on button "OK" at bounding box center [529, 80] width 43 height 30
click at [1035, 203] on link "Alle beschikbare kolommen" at bounding box center [1073, 205] width 167 height 37
